Goal: Information Seeking & Learning: Learn about a topic

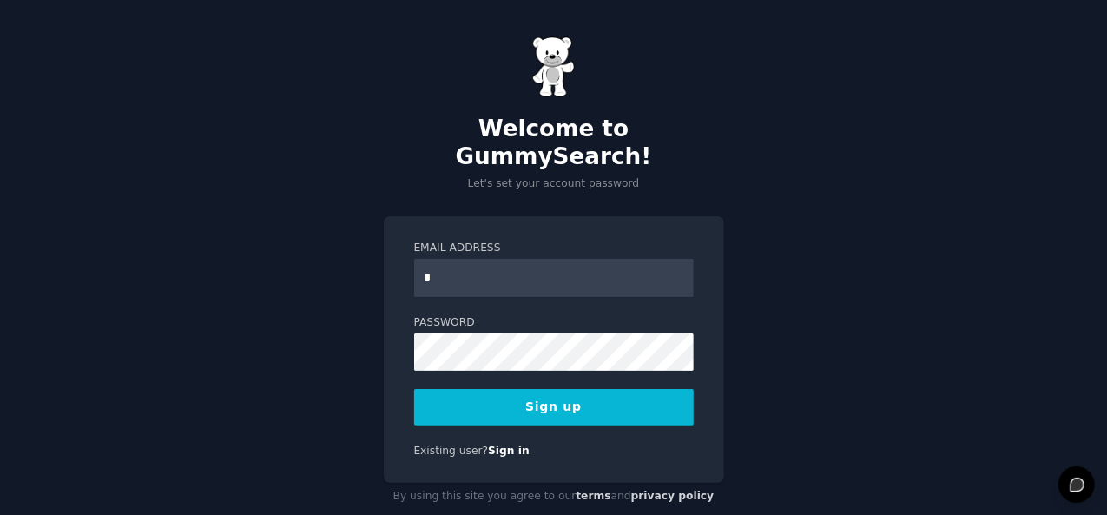
type input "**********"
click at [573, 389] on button "Sign up" at bounding box center [554, 407] width 280 height 36
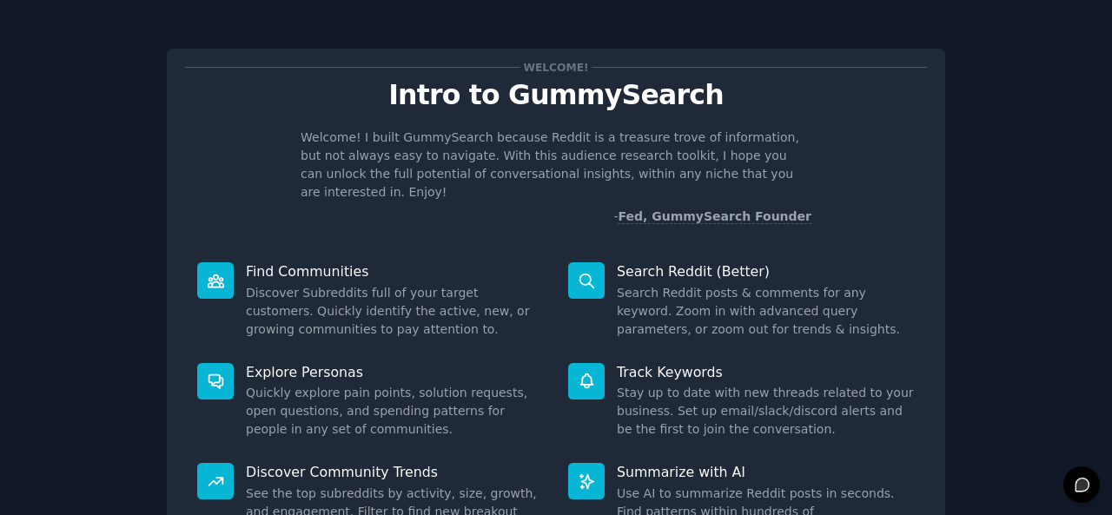
click at [316, 262] on div "Find Communities Discover Subreddits full of your target customers. Quickly ide…" at bounding box center [370, 300] width 371 height 101
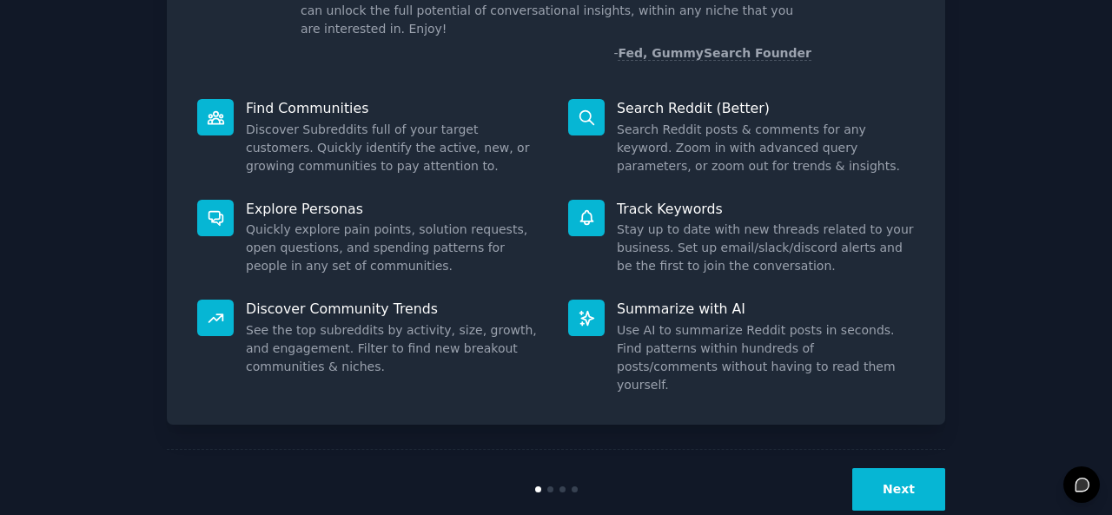
click at [889, 468] on button "Next" at bounding box center [898, 489] width 93 height 43
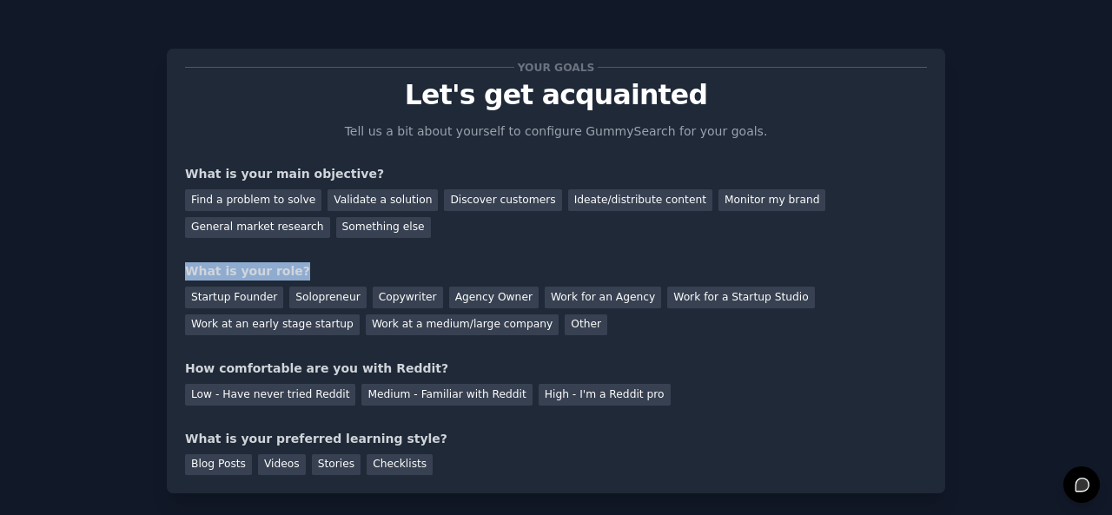
drag, startPoint x: 288, startPoint y: 266, endPoint x: 181, endPoint y: 268, distance: 107.7
click at [181, 268] on div "Your goals Let's get acquainted Tell us a bit about yourself to configure Gummy…" at bounding box center [556, 271] width 778 height 445
click at [336, 228] on div "Something else" at bounding box center [383, 228] width 95 height 22
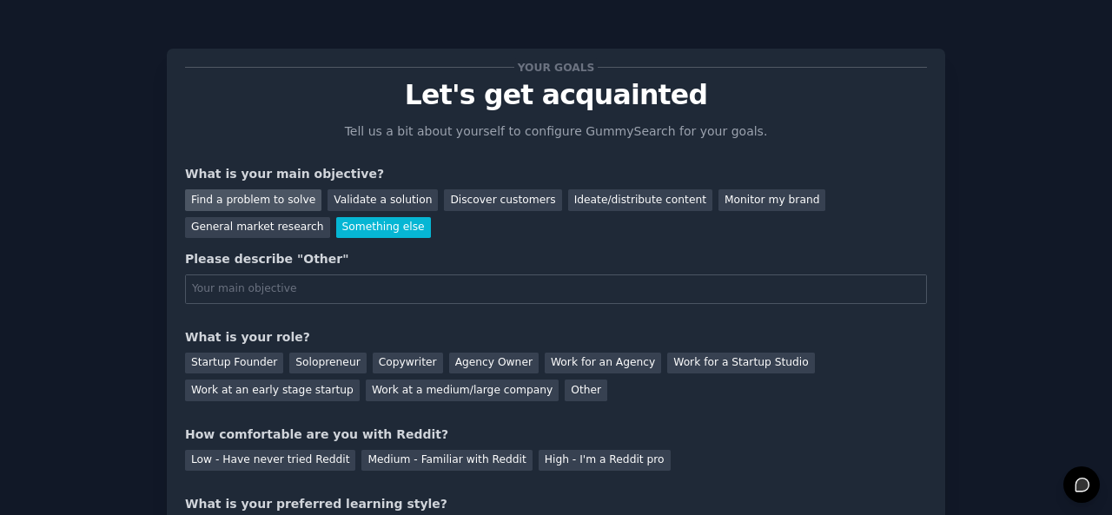
click at [285, 197] on div "Find a problem to solve" at bounding box center [253, 200] width 136 height 22
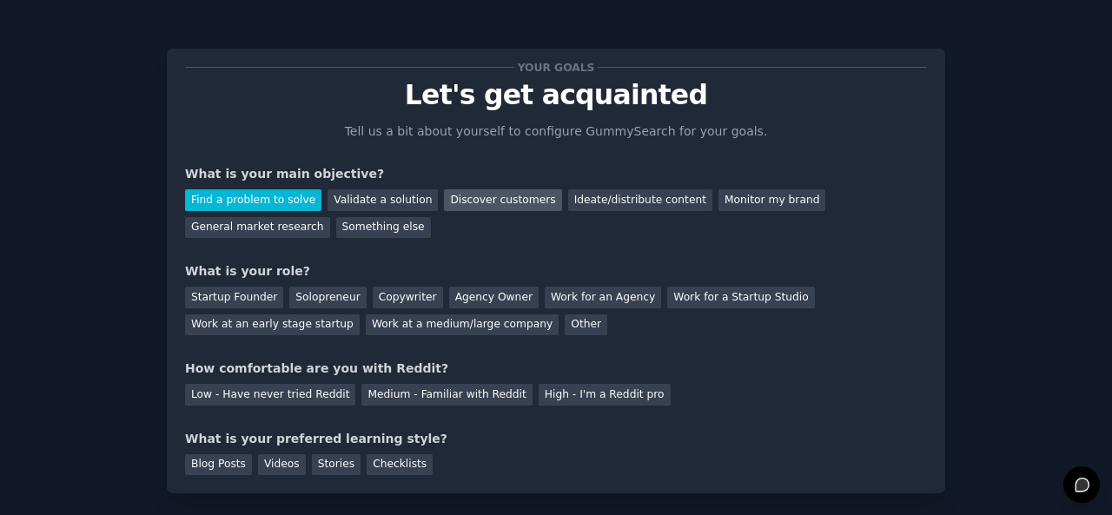
click at [486, 197] on div "Discover customers" at bounding box center [502, 200] width 117 height 22
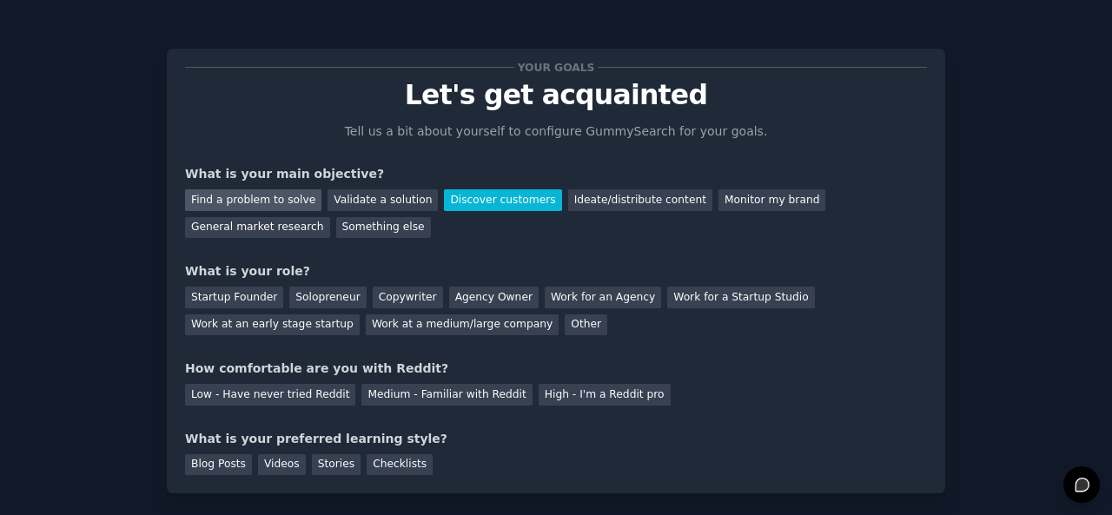
click at [222, 196] on div "Find a problem to solve" at bounding box center [253, 200] width 136 height 22
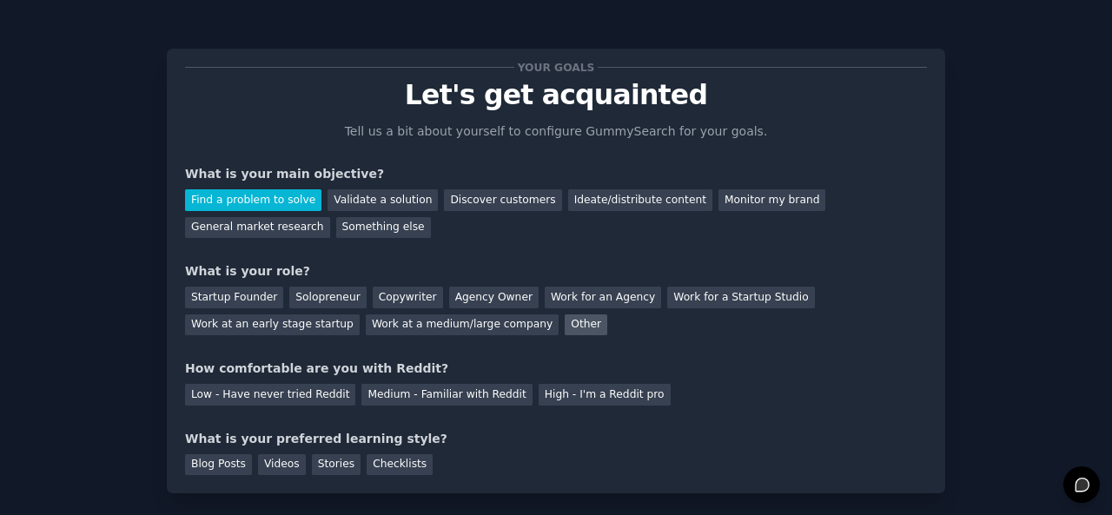
click at [565, 320] on div "Other" at bounding box center [586, 325] width 43 height 22
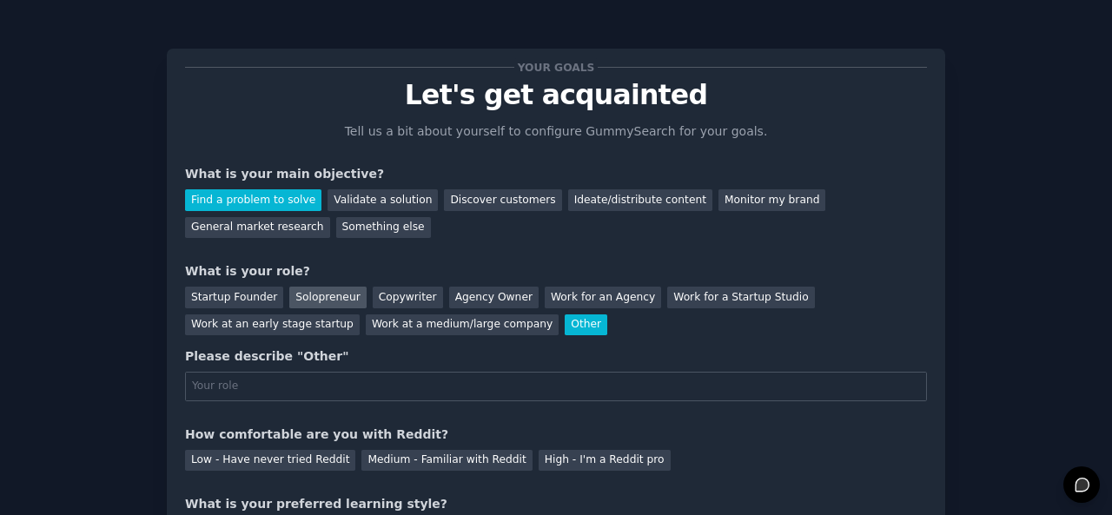
click at [307, 294] on div "Solopreneur" at bounding box center [327, 298] width 76 height 22
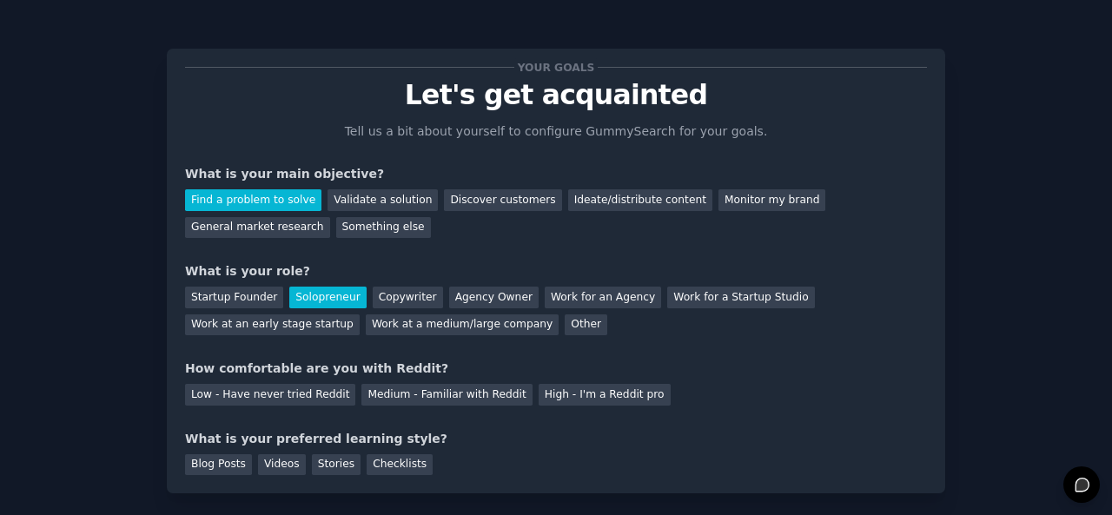
scroll to position [106, 0]
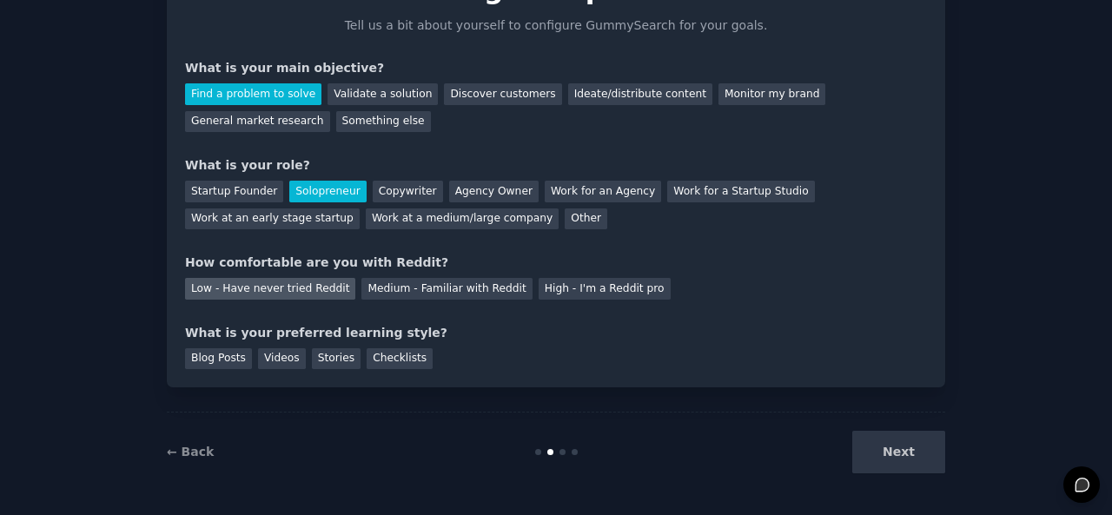
click at [282, 291] on div "Low - Have never tried Reddit" at bounding box center [270, 289] width 170 height 22
click at [208, 364] on div "Blog Posts" at bounding box center [218, 359] width 67 height 22
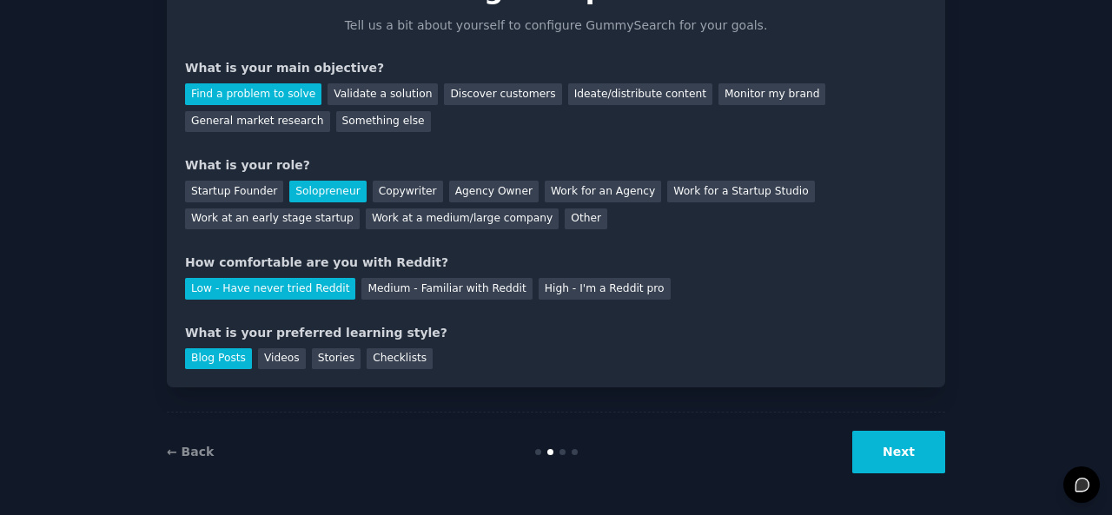
click at [896, 457] on button "Next" at bounding box center [898, 452] width 93 height 43
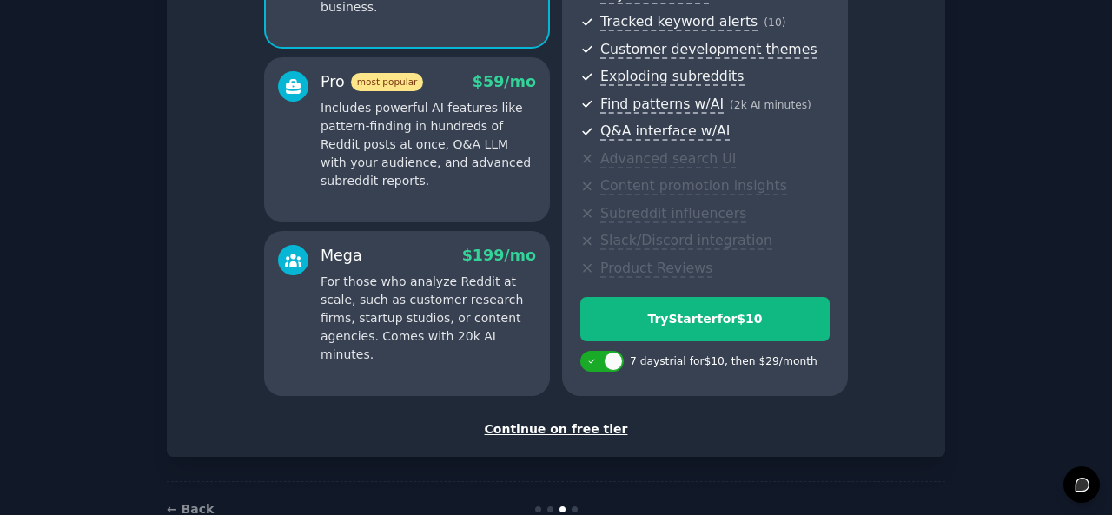
scroll to position [316, 0]
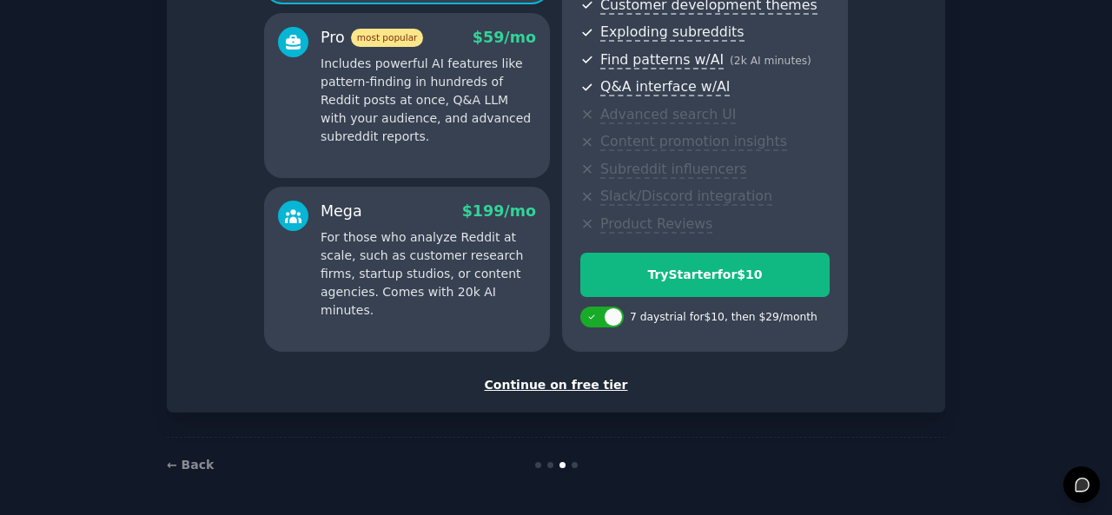
click at [577, 381] on div "Continue on free tier" at bounding box center [556, 385] width 742 height 18
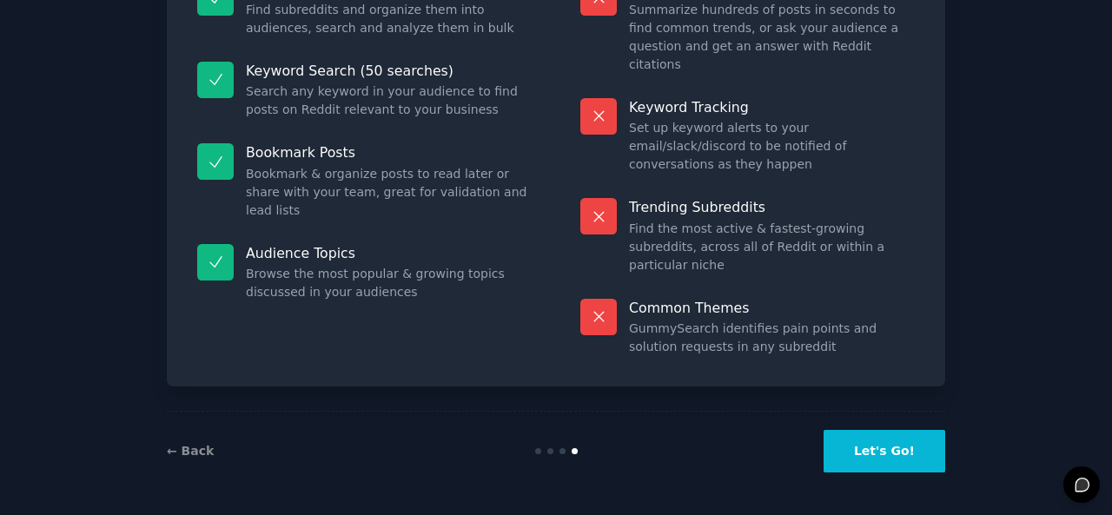
scroll to position [161, 0]
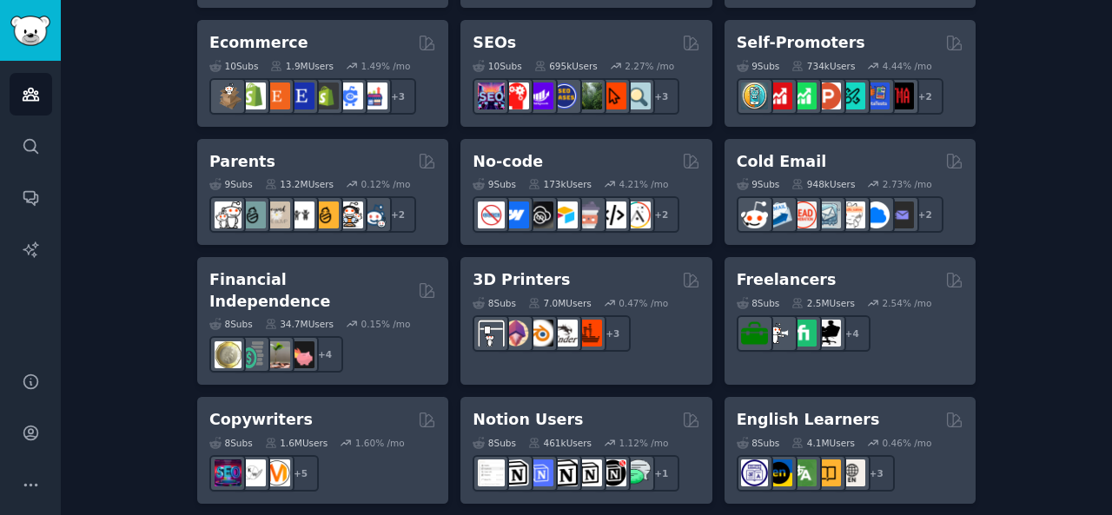
scroll to position [1097, 0]
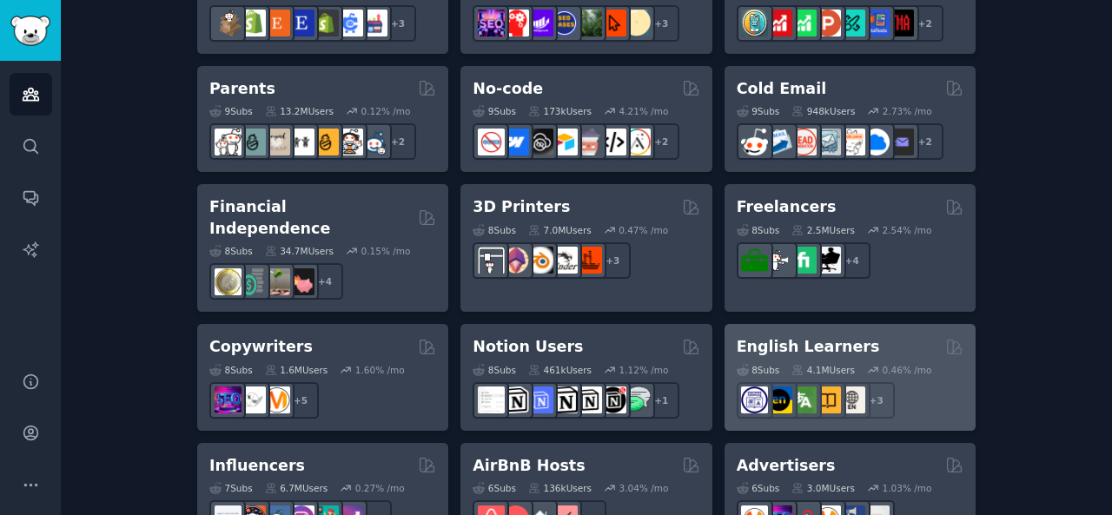
click at [809, 336] on h2 "English Learners" at bounding box center [808, 347] width 143 height 22
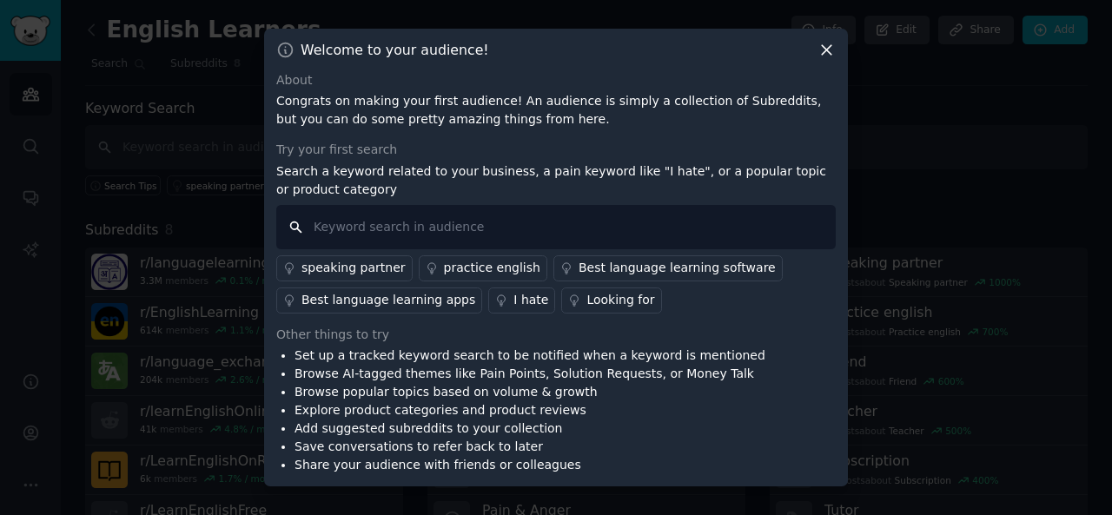
click at [469, 232] on input "text" at bounding box center [555, 227] width 559 height 44
click at [467, 260] on div "practice english" at bounding box center [492, 268] width 96 height 18
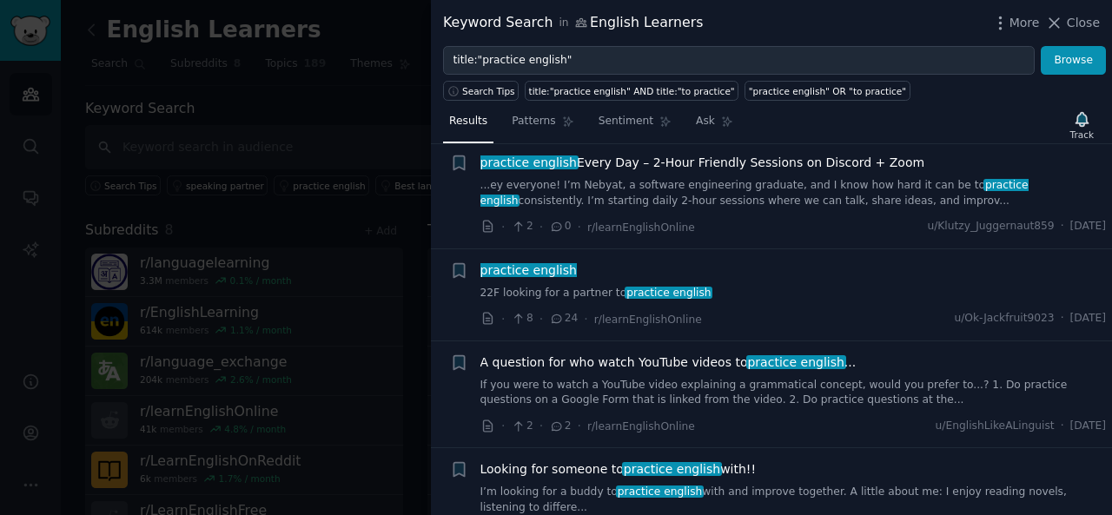
scroll to position [1058, 0]
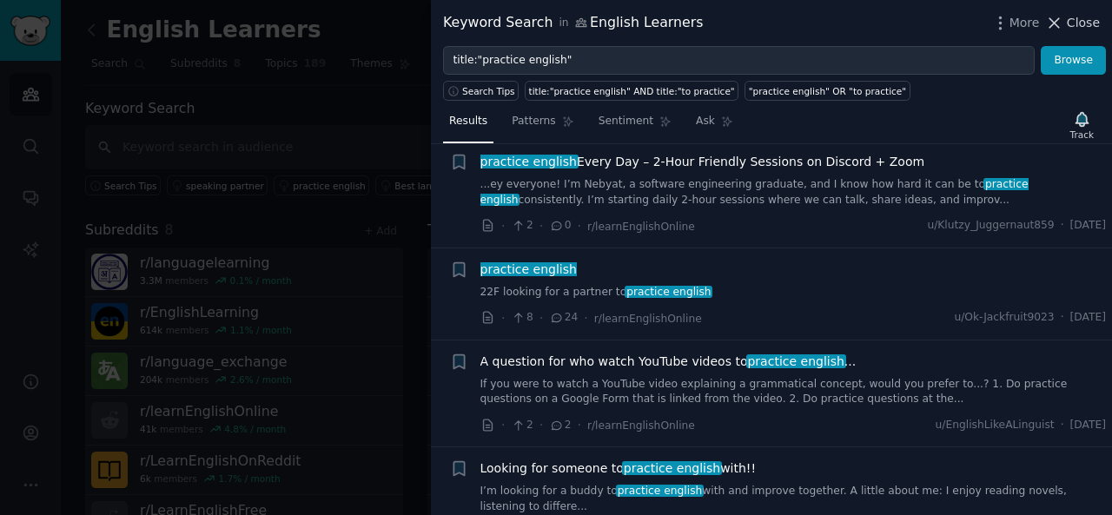
click at [1078, 22] on span "Close" at bounding box center [1083, 23] width 33 height 18
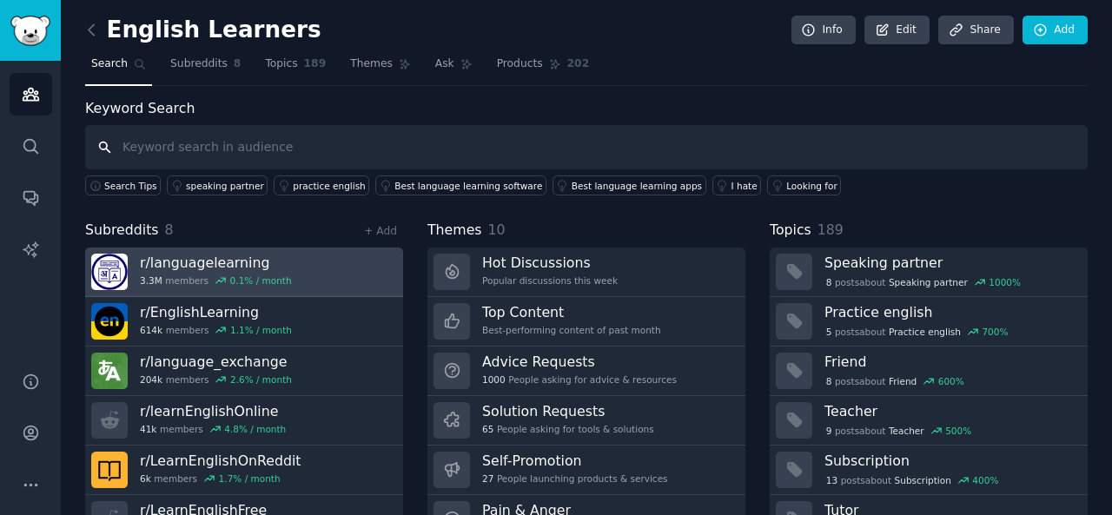
scroll to position [80, 0]
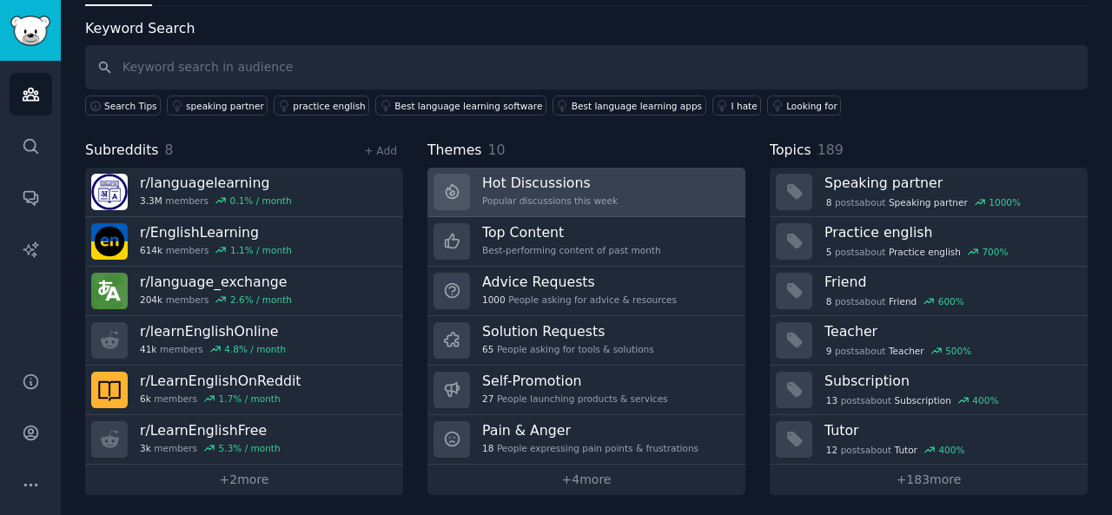
click at [513, 182] on h3 "Hot Discussions" at bounding box center [549, 183] width 135 height 18
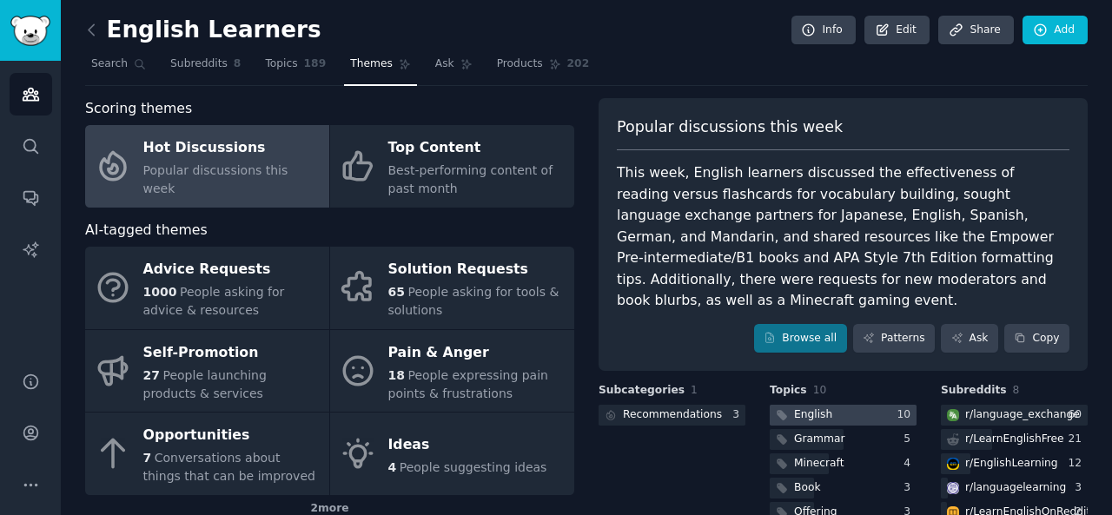
click at [829, 405] on div at bounding box center [843, 416] width 147 height 22
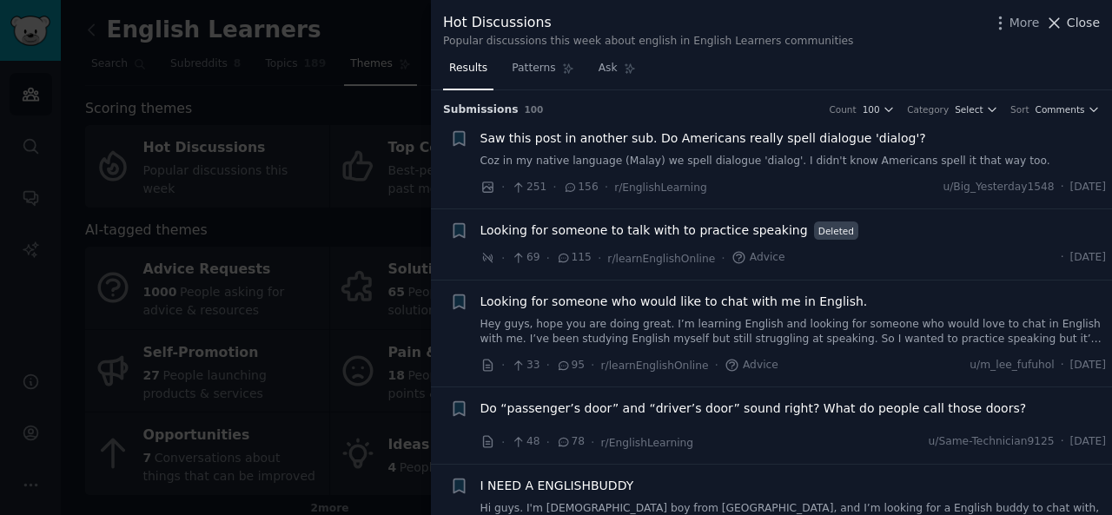
click at [1080, 22] on span "Close" at bounding box center [1083, 23] width 33 height 18
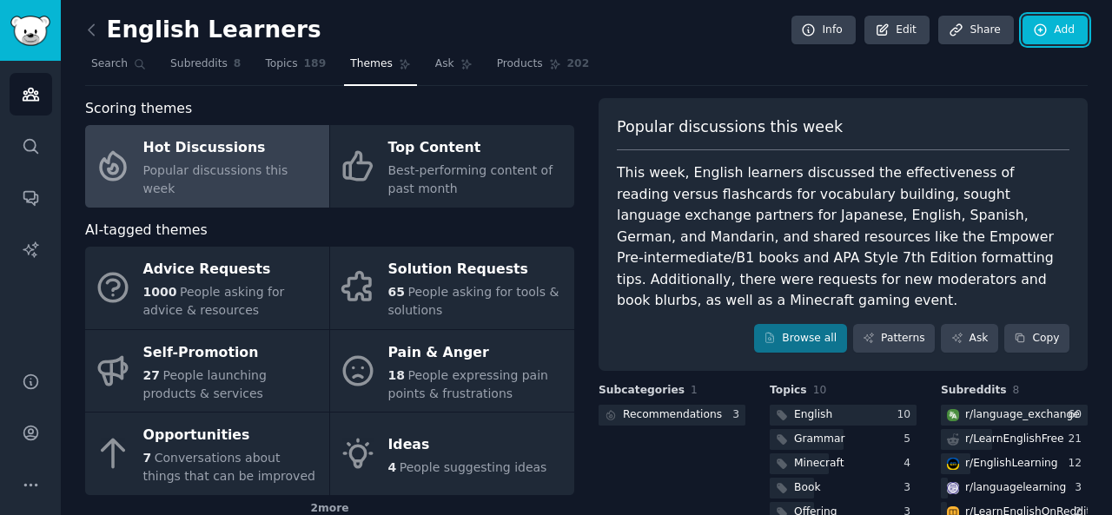
click at [1080, 22] on link "Add" at bounding box center [1054, 31] width 65 height 30
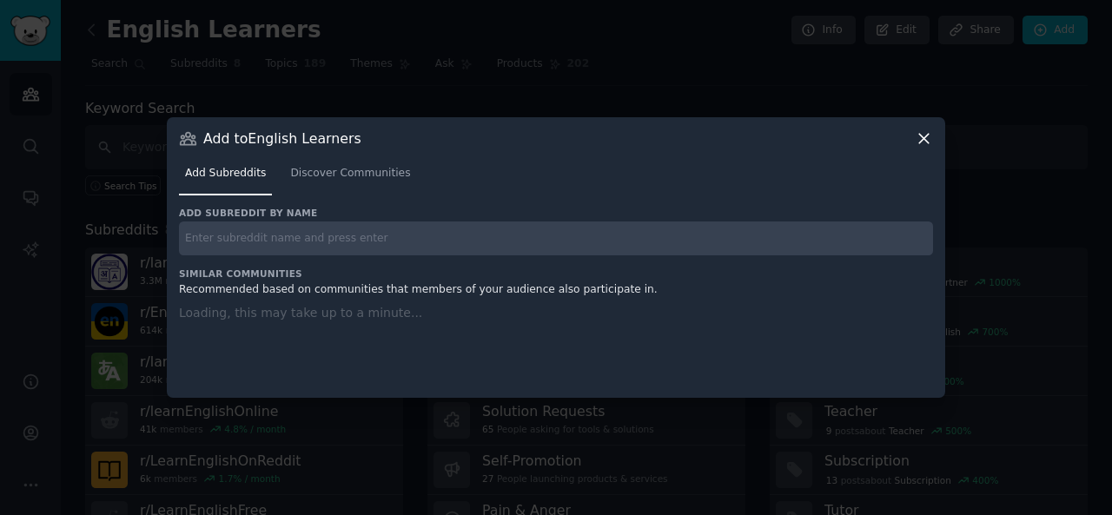
click at [928, 135] on icon at bounding box center [924, 139] width 10 height 10
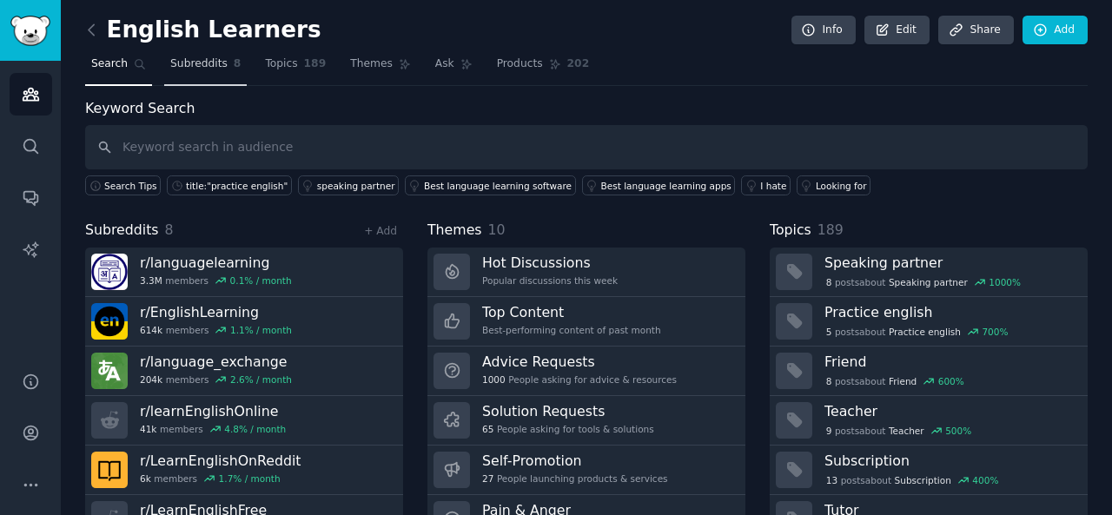
click at [208, 62] on span "Subreddits" at bounding box center [198, 64] width 57 height 16
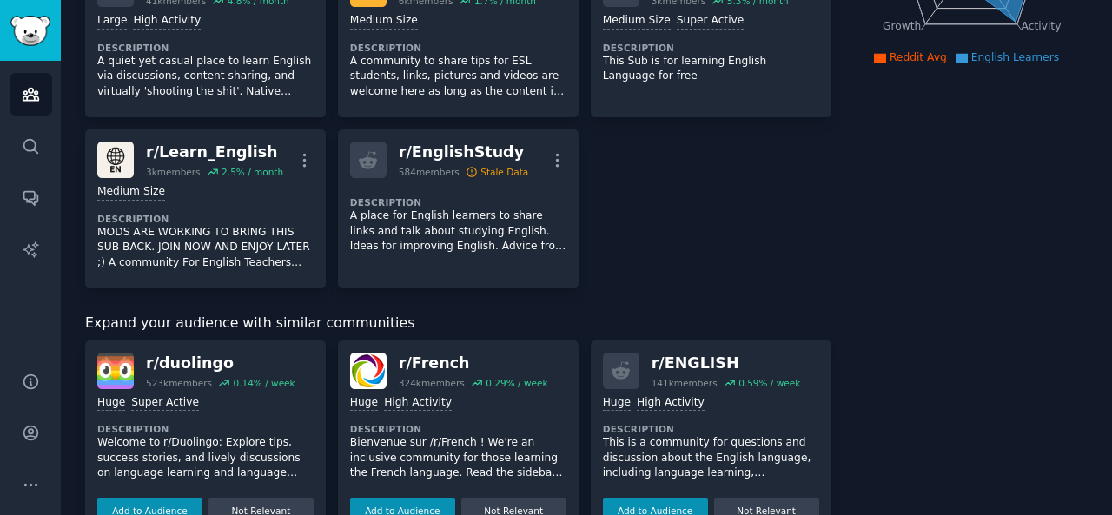
scroll to position [350, 0]
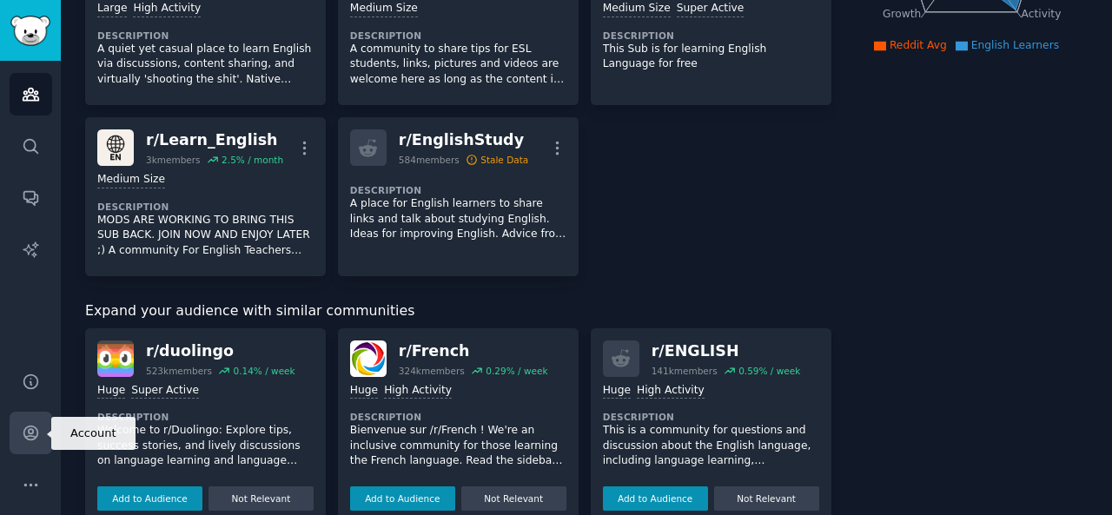
click at [32, 441] on icon "Sidebar" at bounding box center [31, 433] width 18 height 18
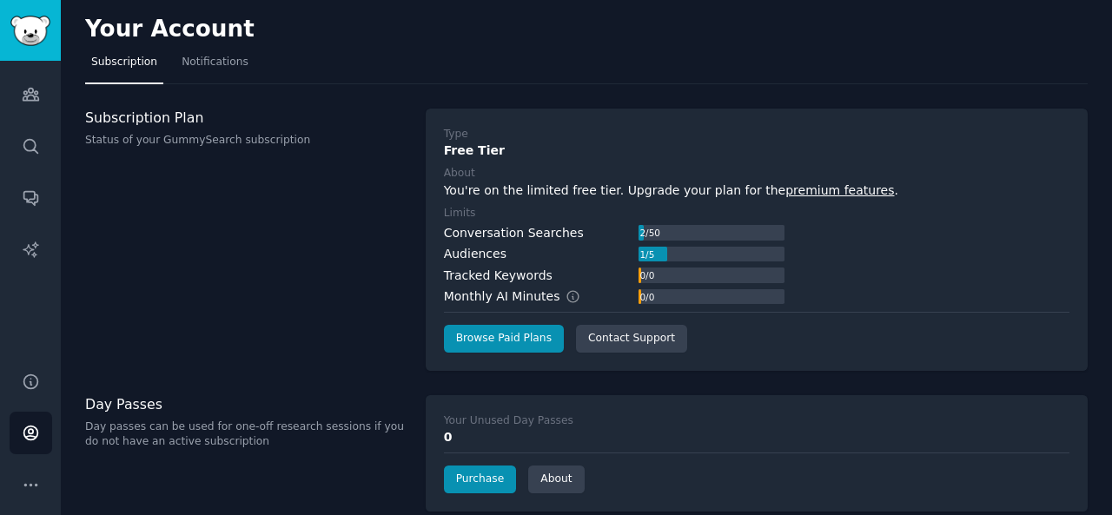
scroll to position [98, 0]
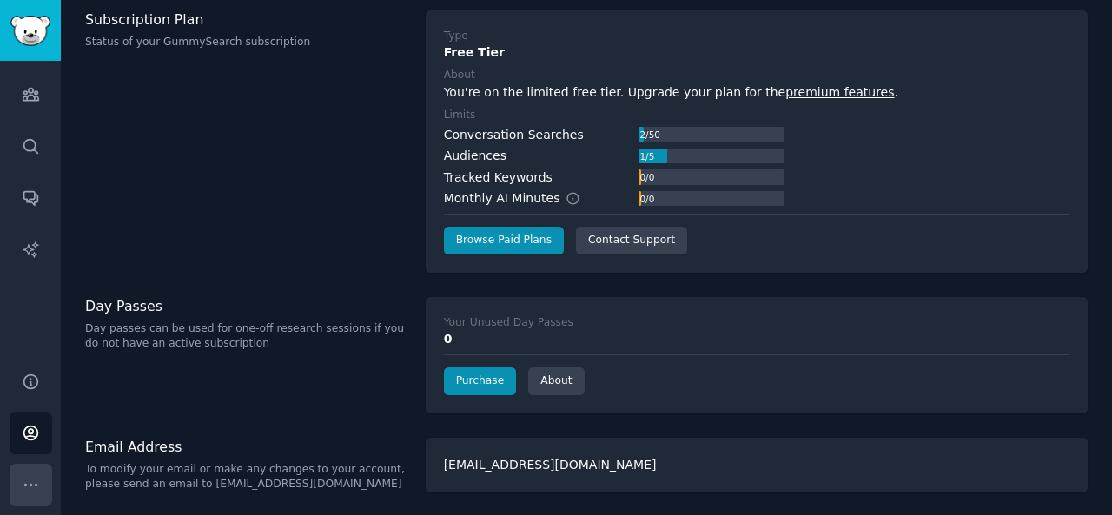
click at [24, 477] on icon "Sidebar" at bounding box center [31, 485] width 18 height 18
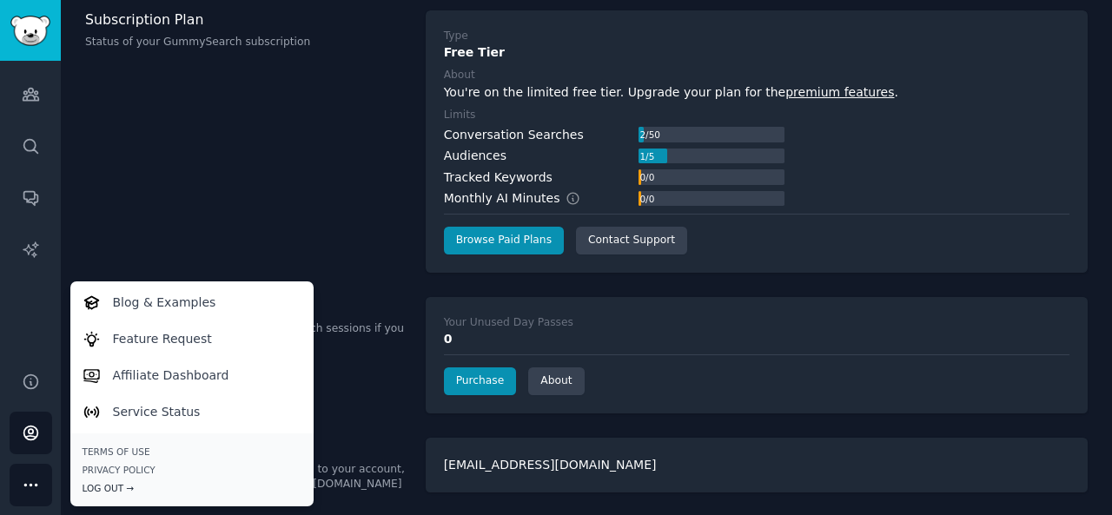
click at [121, 487] on div "Log Out →" at bounding box center [192, 488] width 219 height 12
